Goal: Task Accomplishment & Management: Use online tool/utility

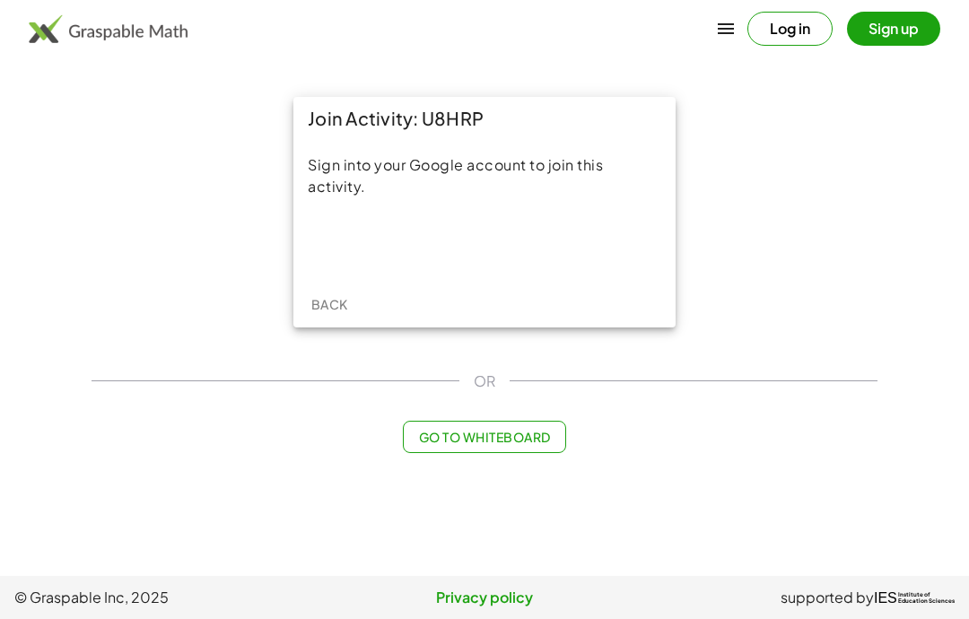
click at [514, 243] on div "Sign in with Google. Opens in new tab" at bounding box center [484, 243] width 165 height 39
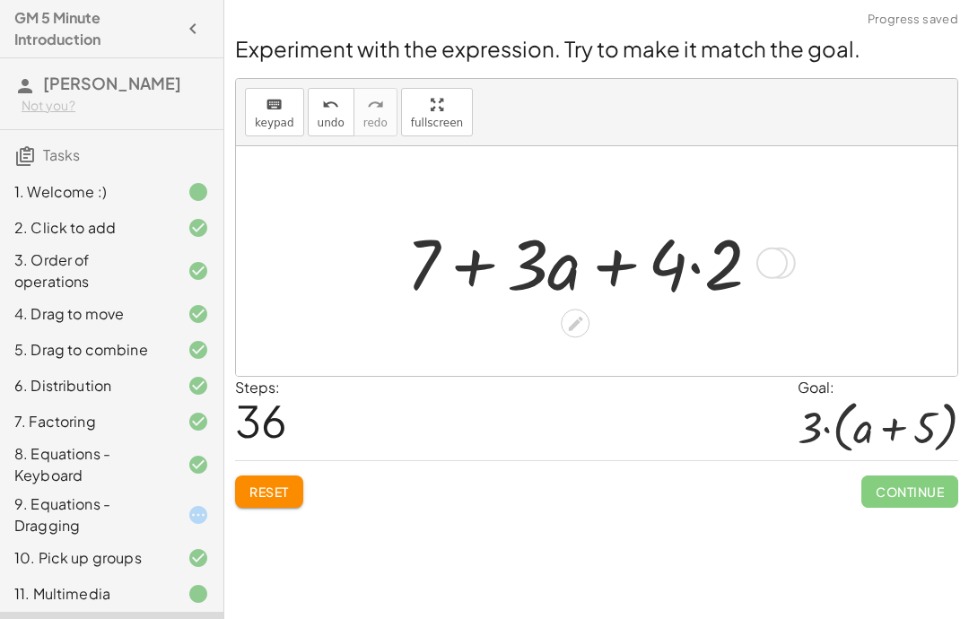
click at [275, 494] on span "Reset" at bounding box center [269, 492] width 39 height 16
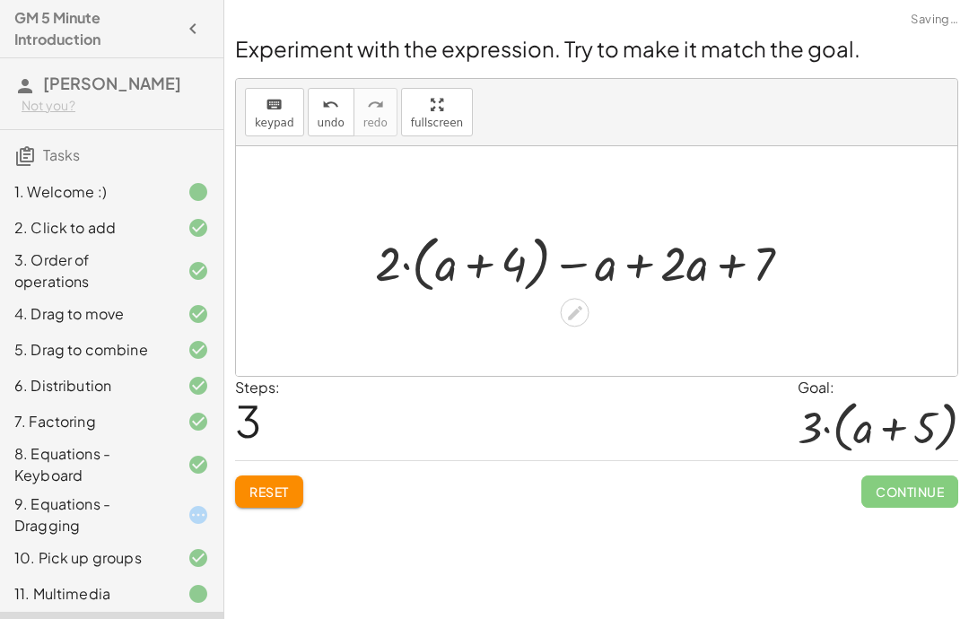
click at [257, 487] on span "Reset" at bounding box center [269, 492] width 39 height 16
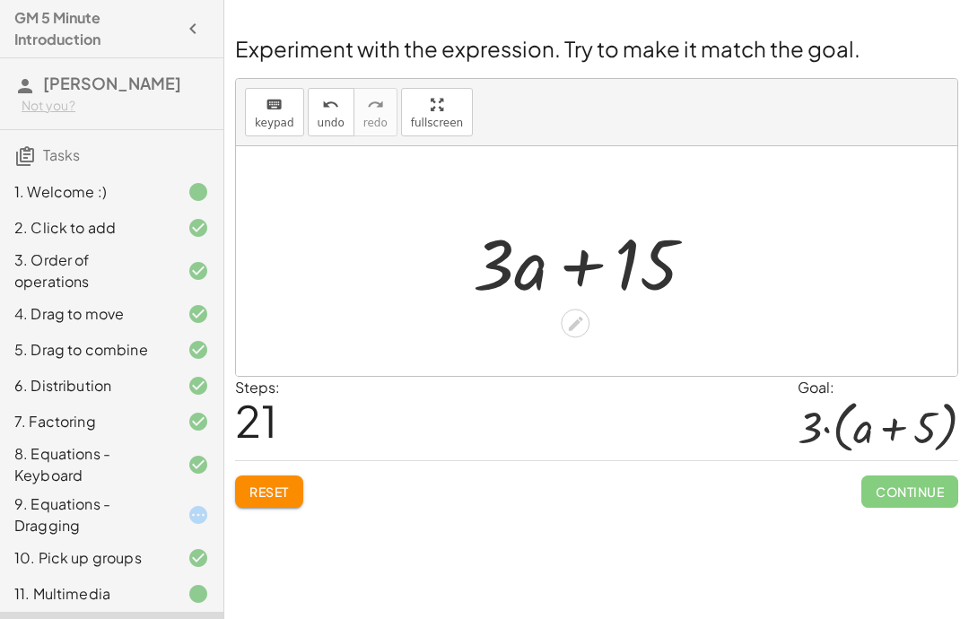
click at [576, 329] on icon at bounding box center [575, 323] width 19 height 19
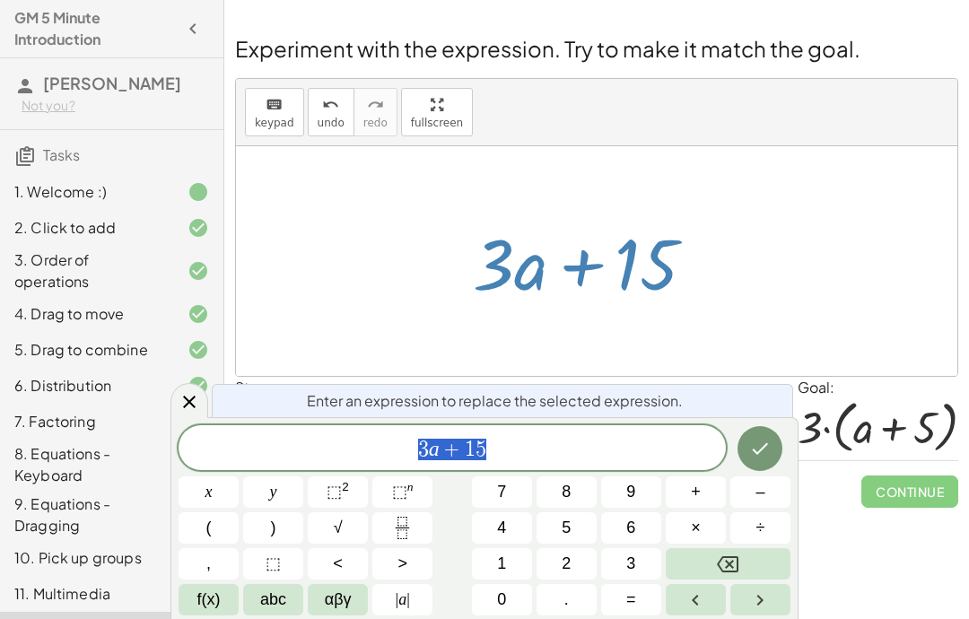
click at [764, 441] on icon "Done" at bounding box center [761, 449] width 22 height 22
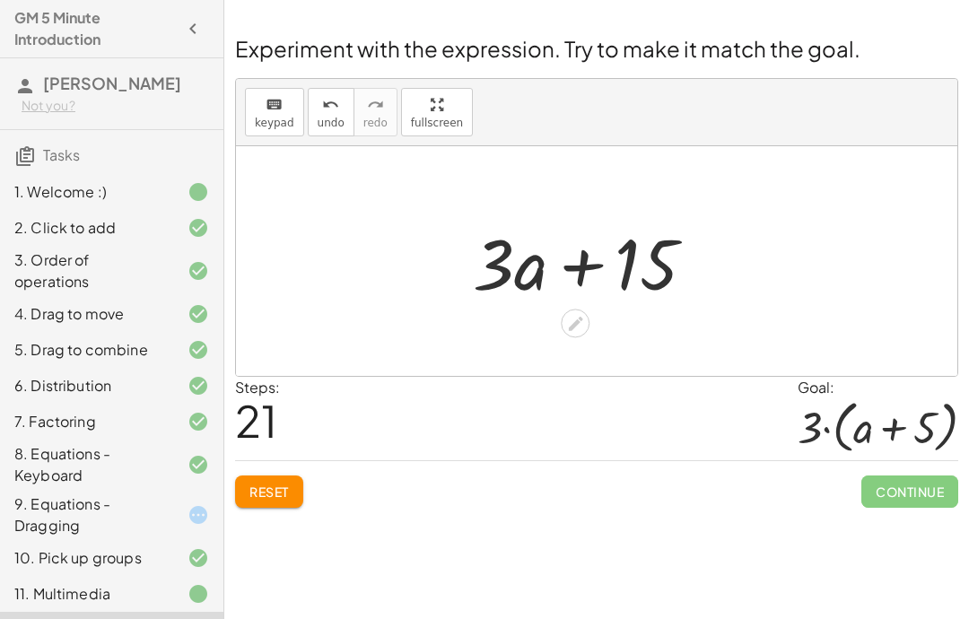
click at [564, 322] on div at bounding box center [575, 324] width 29 height 29
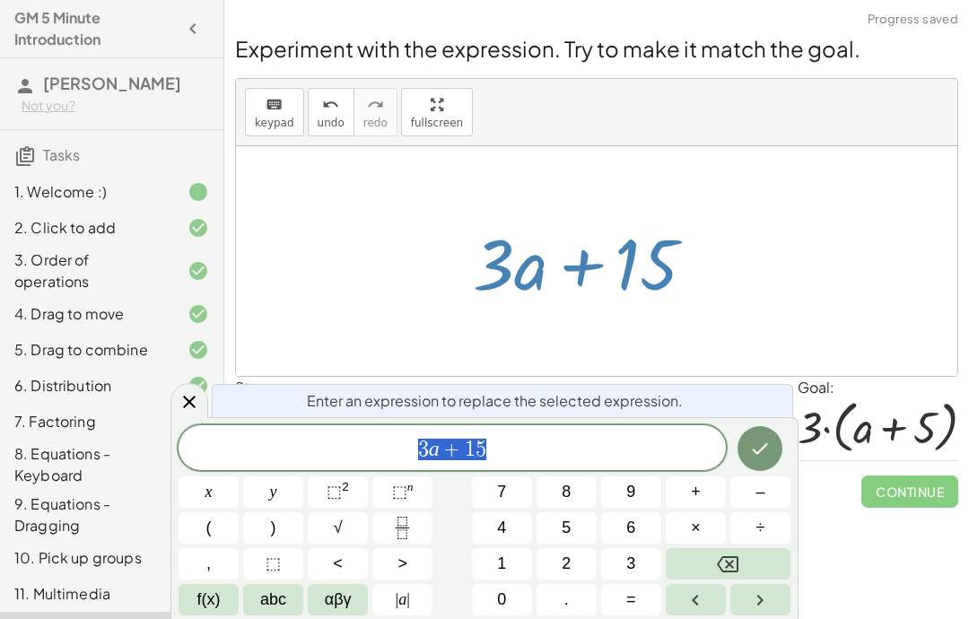
click at [724, 550] on button "Backspace" at bounding box center [728, 563] width 125 height 31
click at [499, 556] on span "1" at bounding box center [501, 564] width 9 height 24
click at [509, 604] on button "0" at bounding box center [502, 599] width 60 height 31
click at [760, 483] on span "–" at bounding box center [760, 492] width 9 height 24
click at [572, 530] on button "5" at bounding box center [567, 528] width 60 height 31
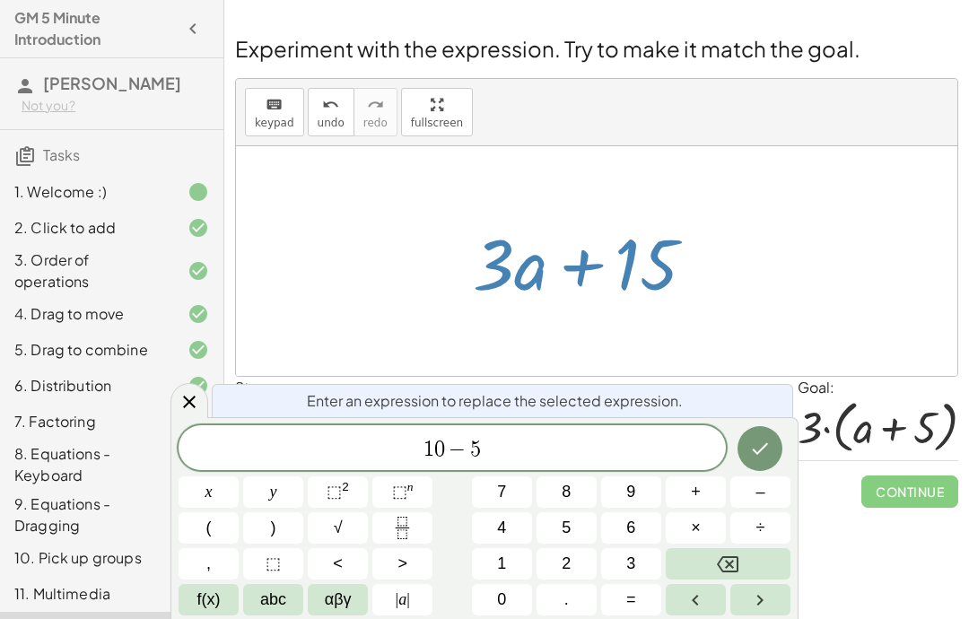
click at [762, 447] on icon "Done" at bounding box center [761, 449] width 22 height 22
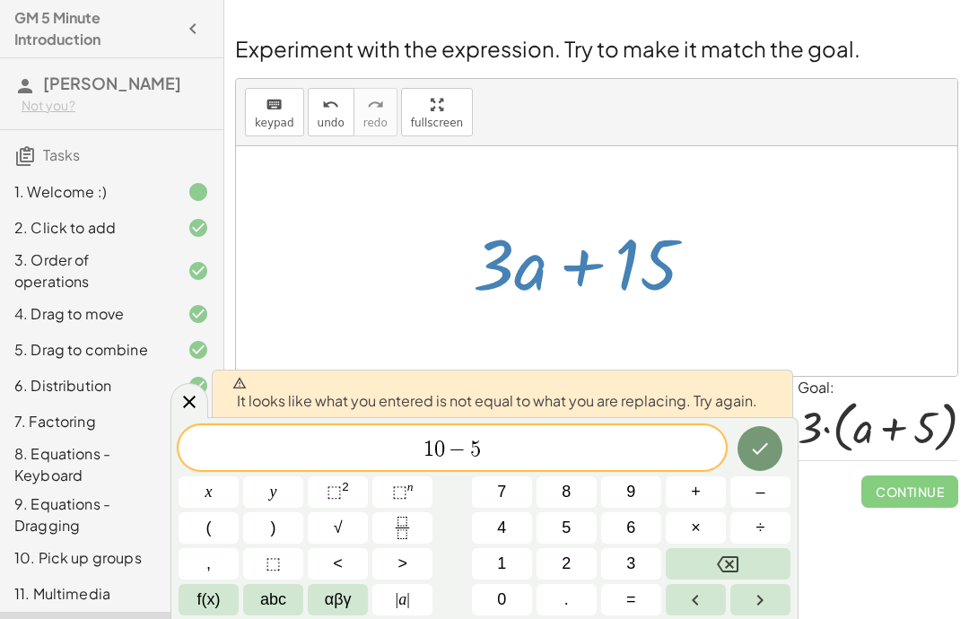
click at [715, 563] on button "Backspace" at bounding box center [728, 563] width 125 height 31
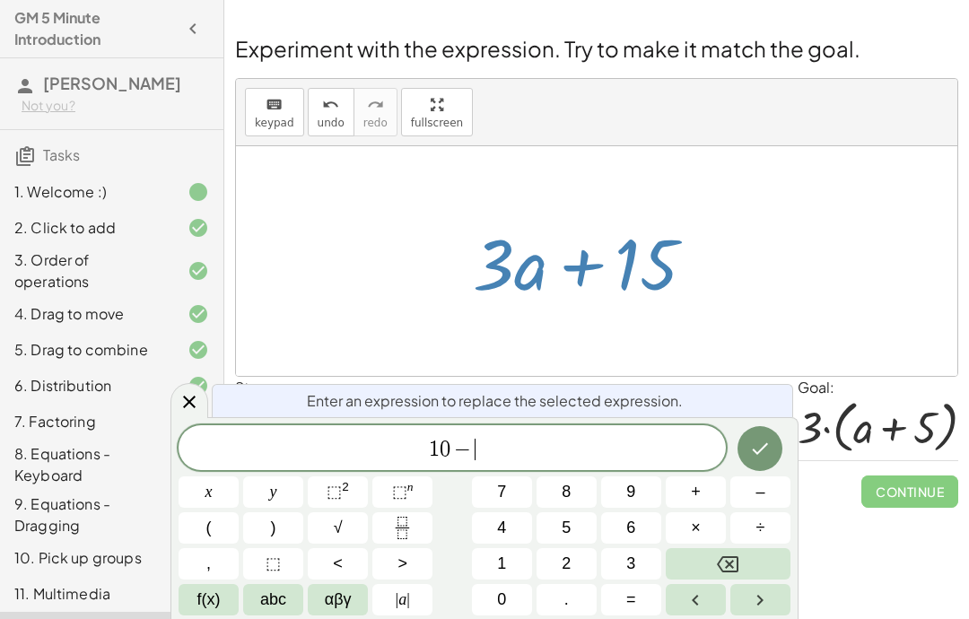
click at [714, 562] on button "Backspace" at bounding box center [728, 563] width 125 height 31
click at [715, 558] on button "Backspace" at bounding box center [728, 563] width 125 height 31
click at [714, 558] on button "Backspace" at bounding box center [728, 563] width 125 height 31
click at [730, 550] on button "Backspace" at bounding box center [728, 563] width 125 height 31
click at [211, 497] on span "x" at bounding box center [209, 492] width 7 height 24
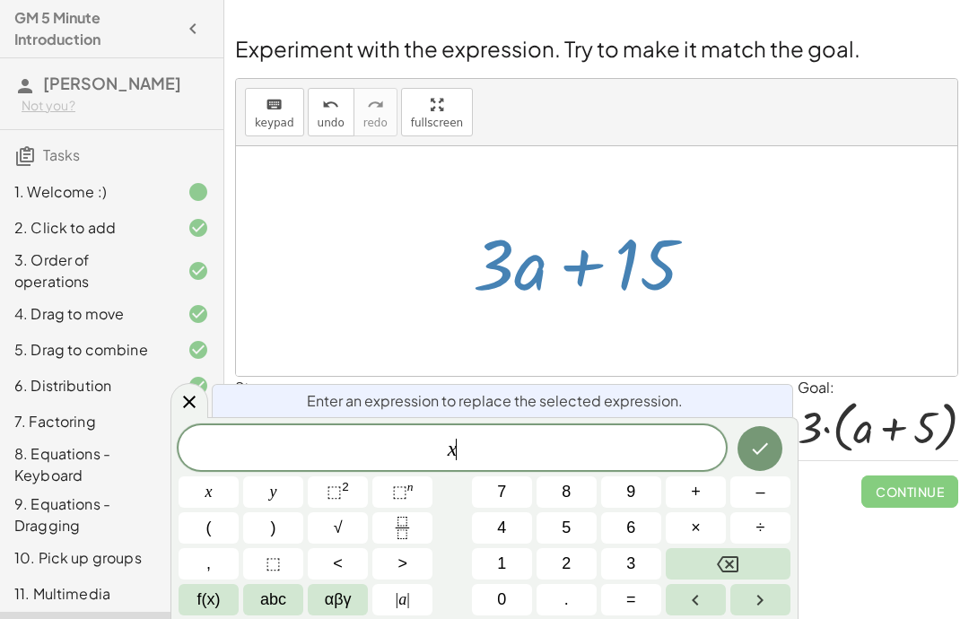
click at [715, 568] on button "Backspace" at bounding box center [728, 563] width 125 height 31
click at [640, 558] on button "3" at bounding box center [631, 563] width 60 height 31
click at [584, 600] on button "." at bounding box center [567, 599] width 60 height 31
click at [221, 518] on button "(" at bounding box center [209, 528] width 60 height 31
click at [280, 607] on span "abc" at bounding box center [273, 600] width 26 height 24
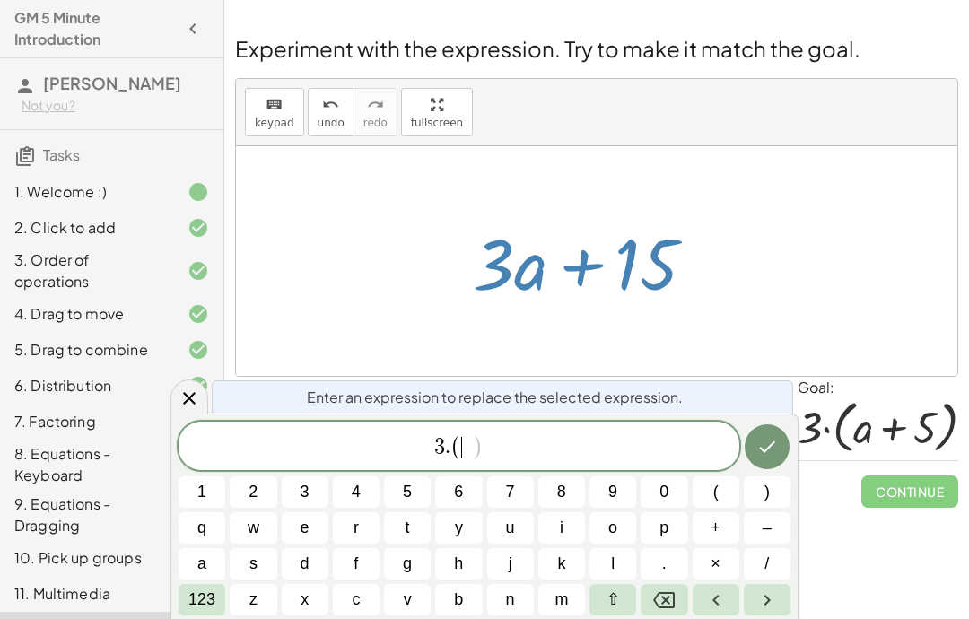
click at [211, 564] on button "a" at bounding box center [202, 563] width 47 height 31
click at [211, 604] on span "123" at bounding box center [202, 600] width 27 height 24
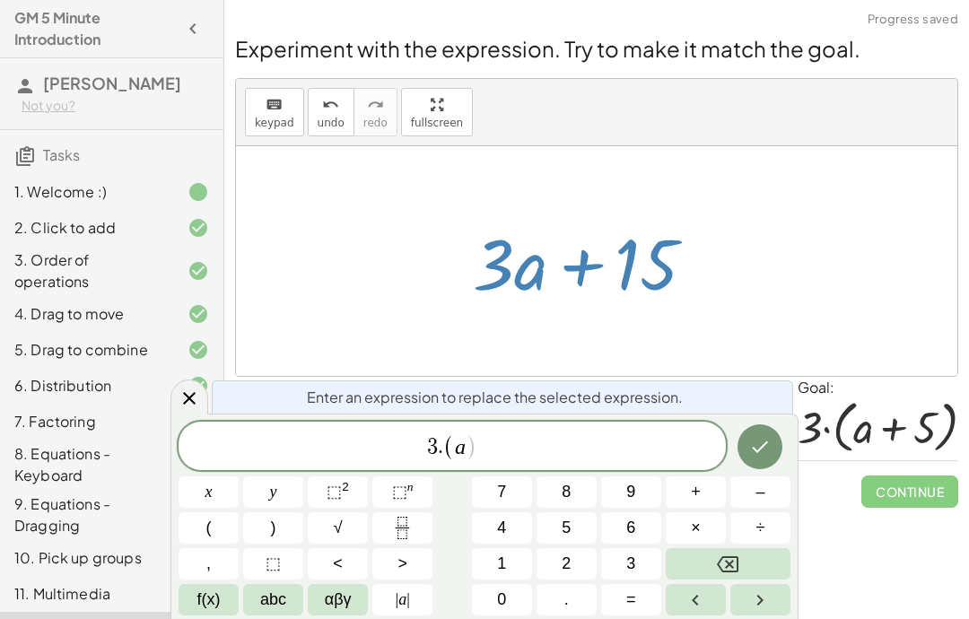
click at [691, 496] on span "+" at bounding box center [696, 492] width 10 height 24
click at [557, 528] on button "5" at bounding box center [567, 528] width 60 height 31
click at [283, 519] on button ")" at bounding box center [273, 528] width 60 height 31
click at [749, 455] on button "Done" at bounding box center [760, 447] width 45 height 45
